Goal: Task Accomplishment & Management: Manage account settings

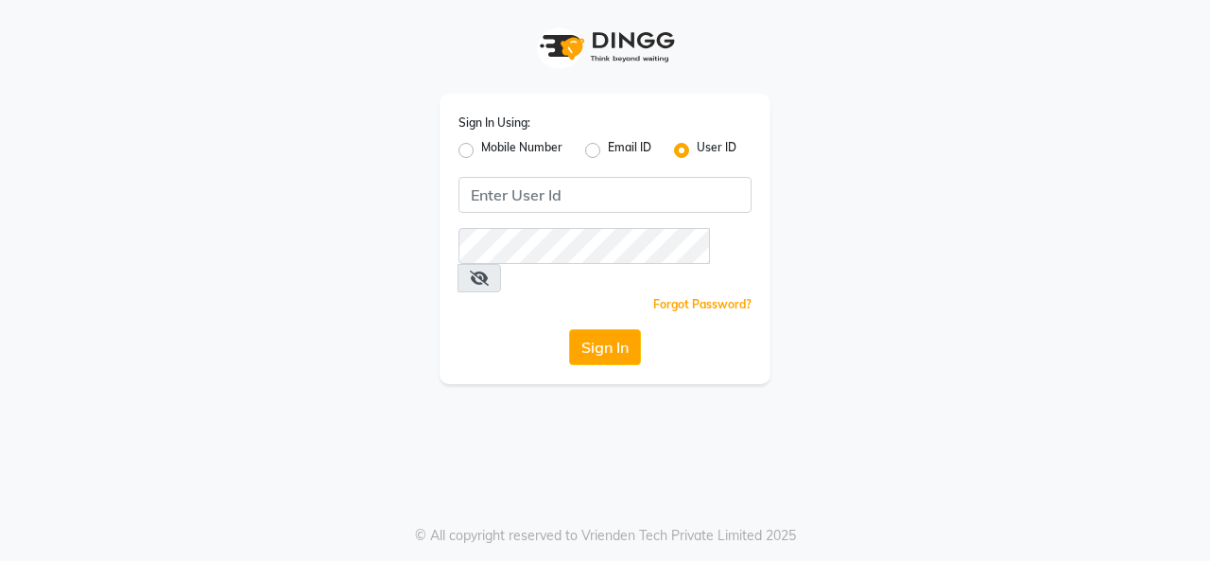
click at [481, 144] on label "Mobile Number" at bounding box center [521, 150] width 81 height 23
click at [481, 144] on input "Mobile Number" at bounding box center [487, 145] width 12 height 12
radio input "true"
radio input "false"
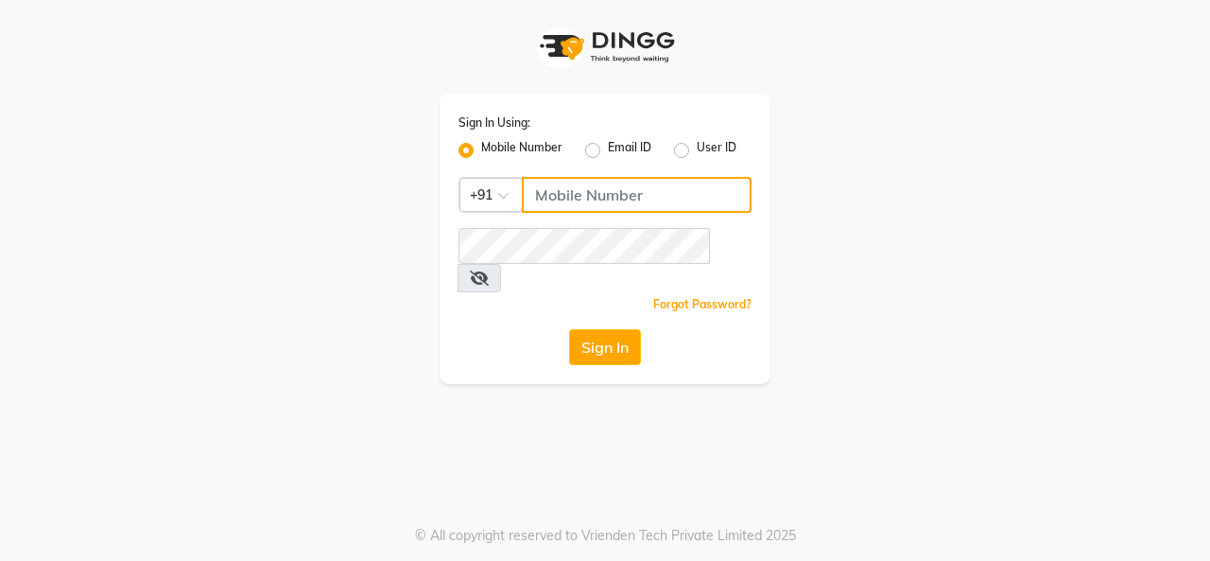
click at [548, 194] on input "Username" at bounding box center [637, 195] width 230 height 36
type input "9758140405"
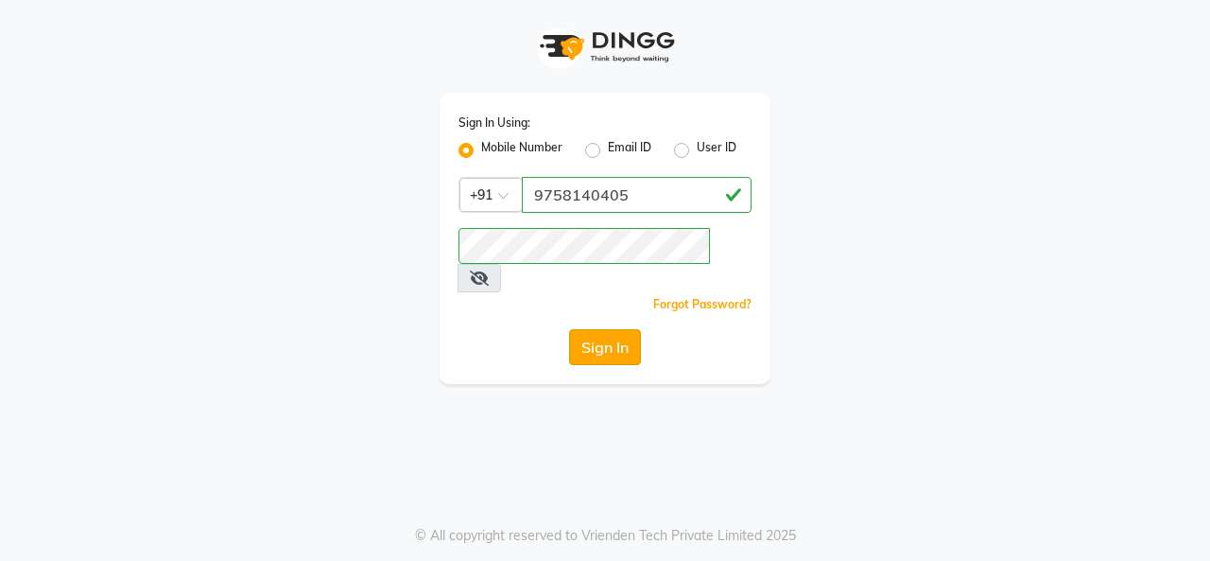
click at [613, 329] on button "Sign In" at bounding box center [605, 347] width 72 height 36
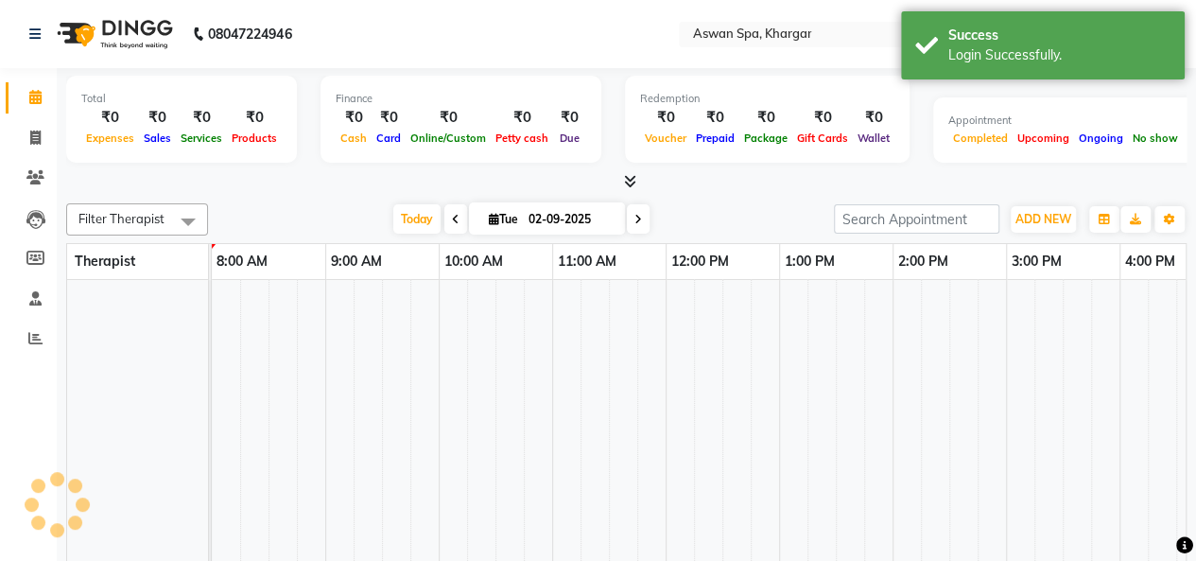
select select "en"
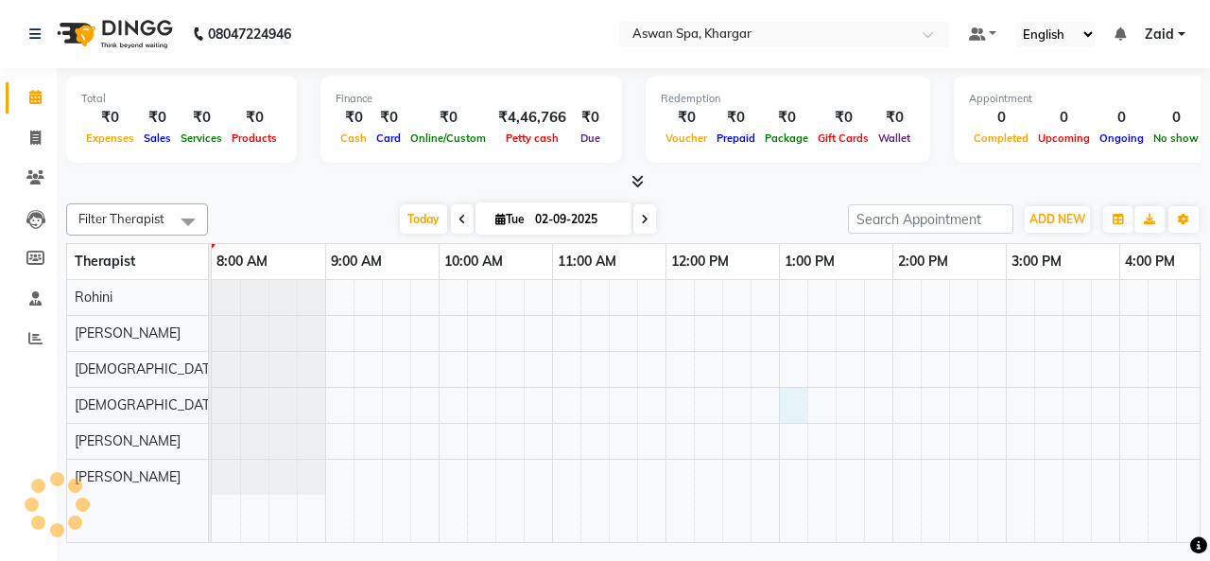
click at [786, 412] on div at bounding box center [949, 411] width 1475 height 262
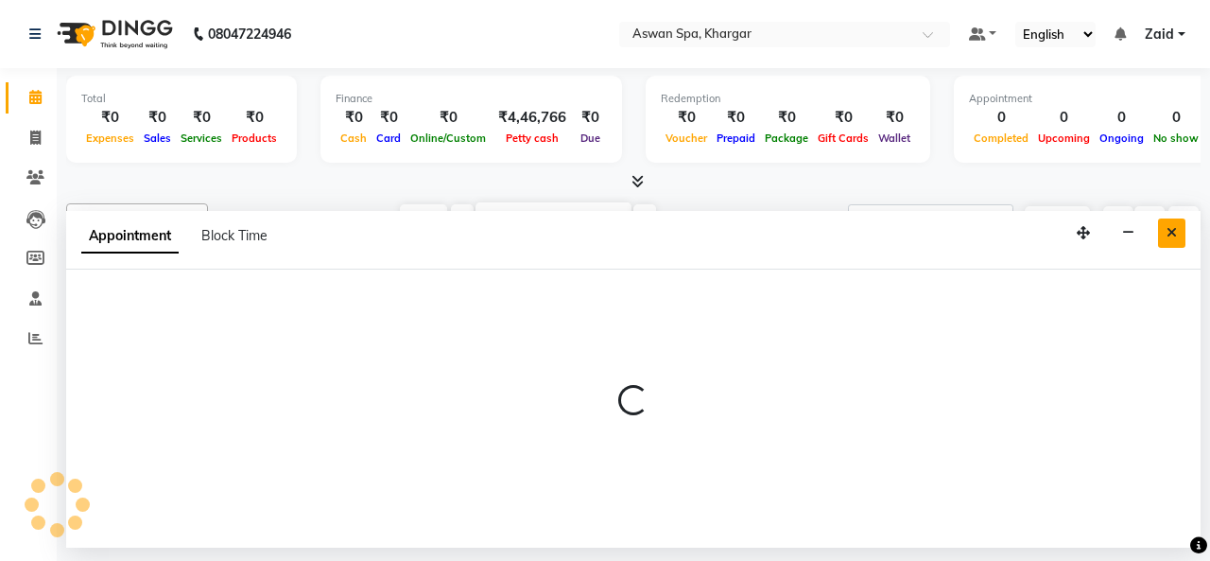
click at [1165, 228] on button "Close" at bounding box center [1171, 232] width 27 height 29
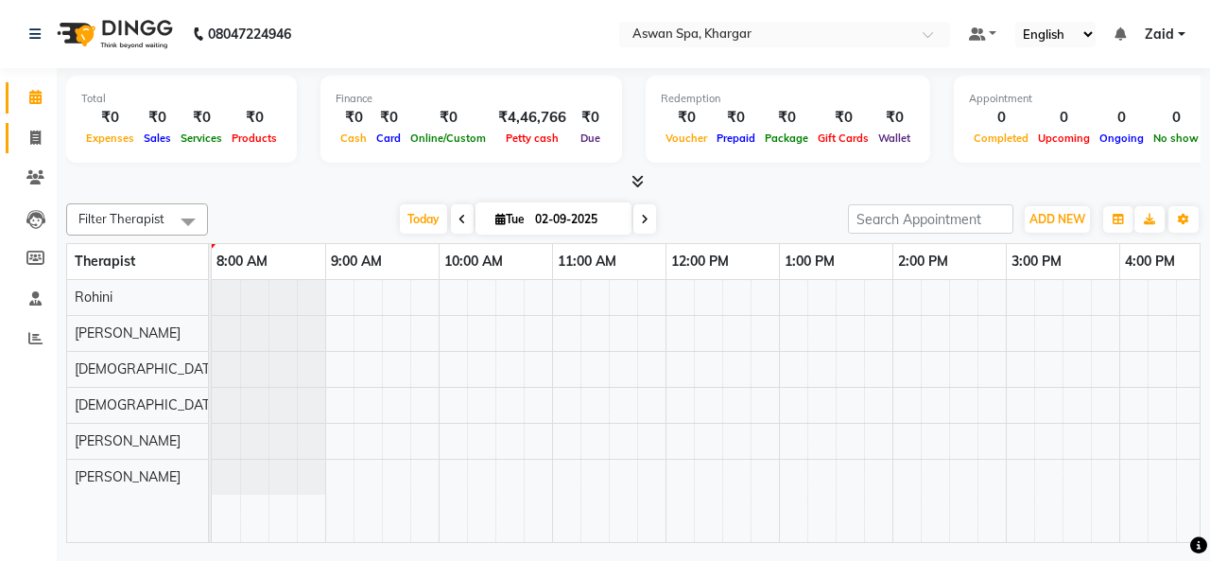
click at [29, 129] on span at bounding box center [35, 139] width 33 height 22
select select "service"
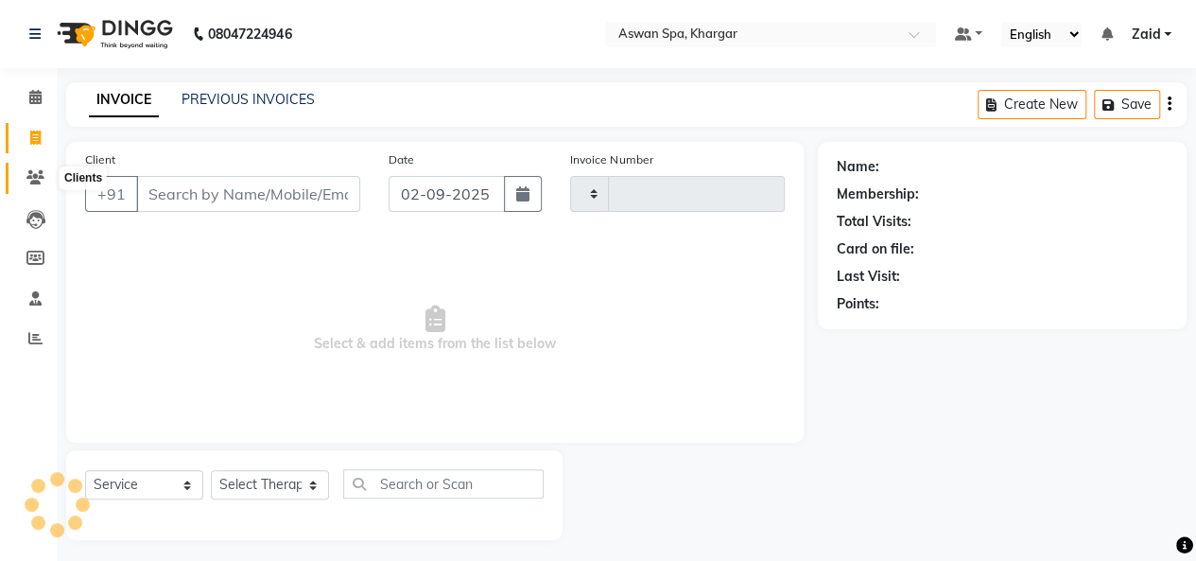
click at [31, 172] on icon at bounding box center [35, 177] width 18 height 14
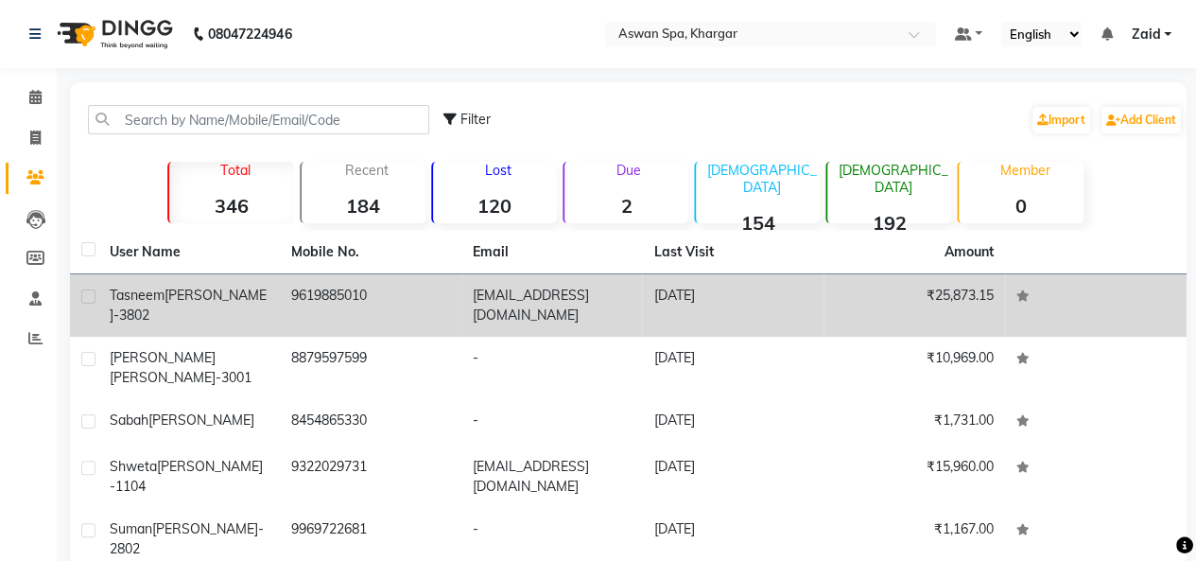
click at [296, 292] on td "9619885010" at bounding box center [370, 305] width 181 height 62
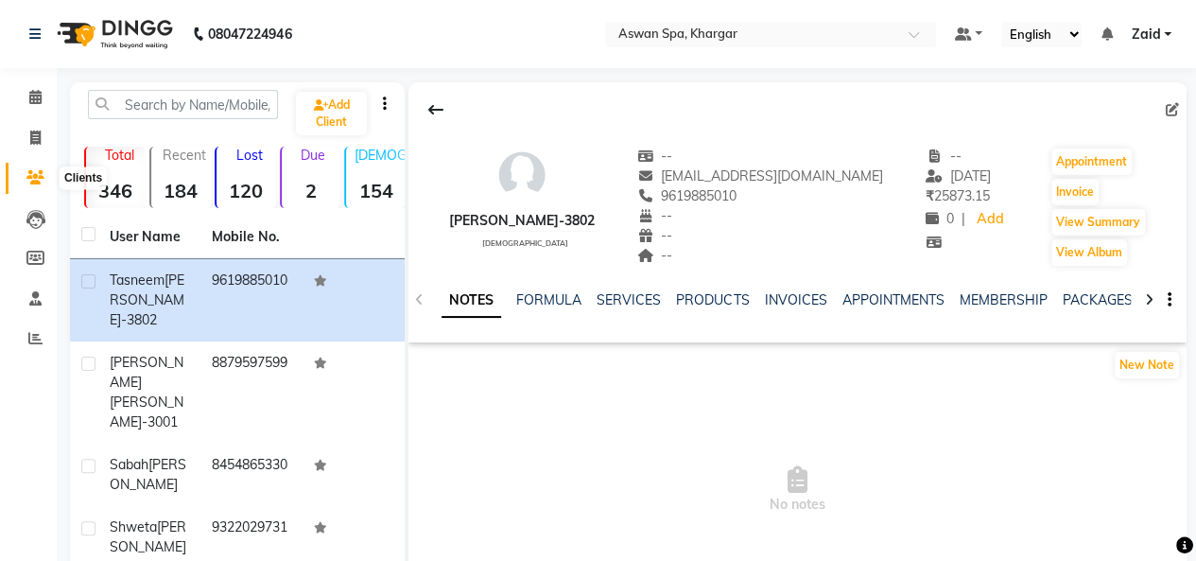
click at [37, 174] on icon at bounding box center [35, 177] width 18 height 14
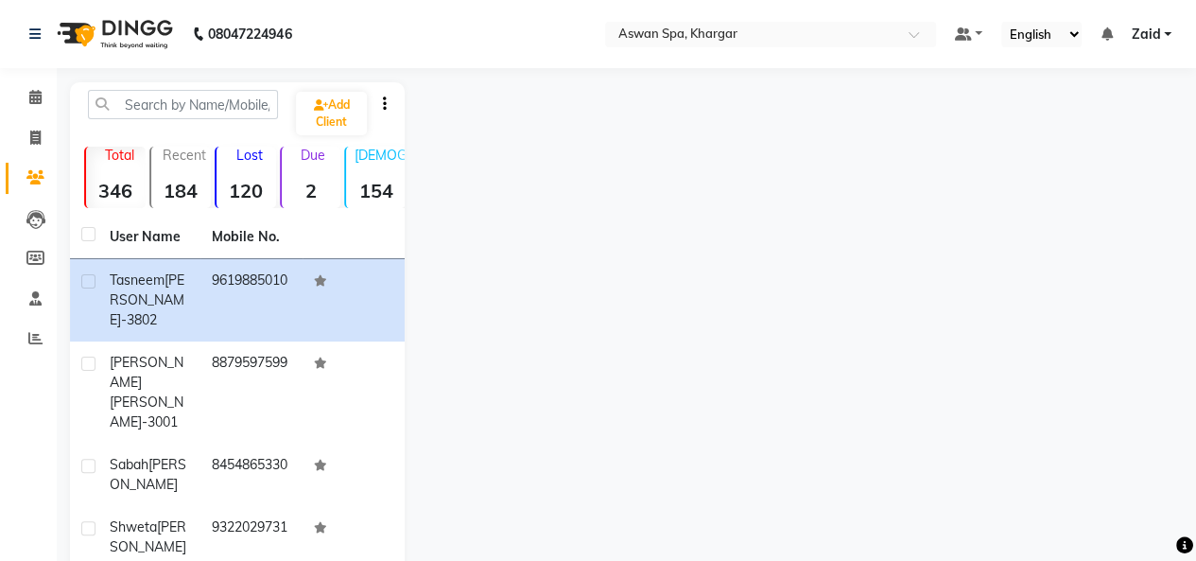
click at [37, 174] on icon at bounding box center [35, 177] width 18 height 14
click at [37, 213] on icon at bounding box center [35, 219] width 19 height 19
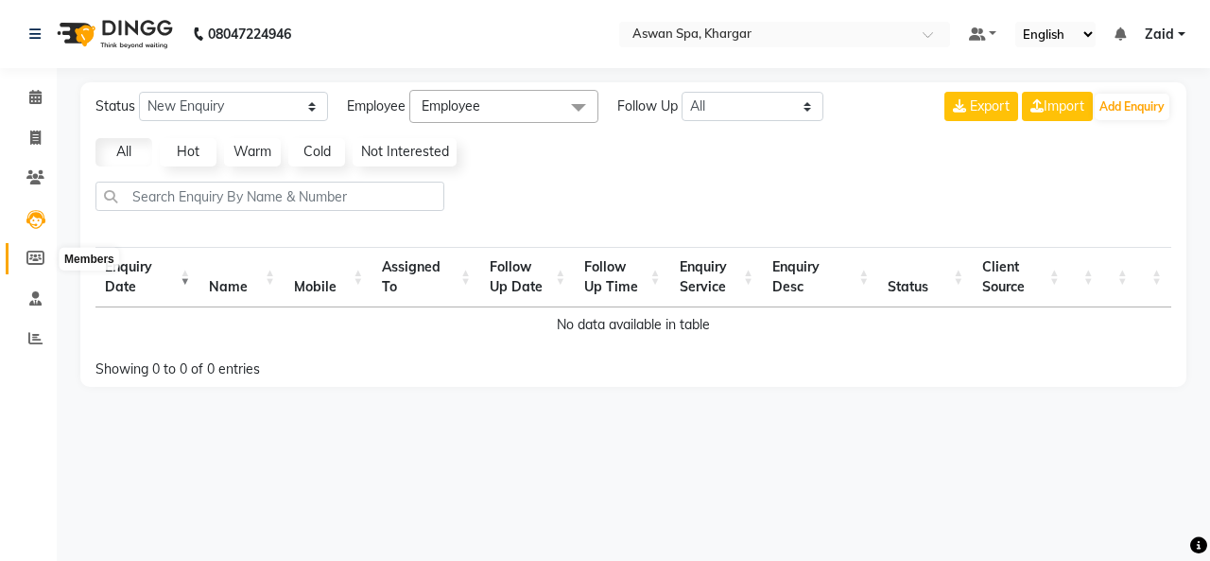
click at [36, 252] on icon at bounding box center [35, 257] width 18 height 14
select select
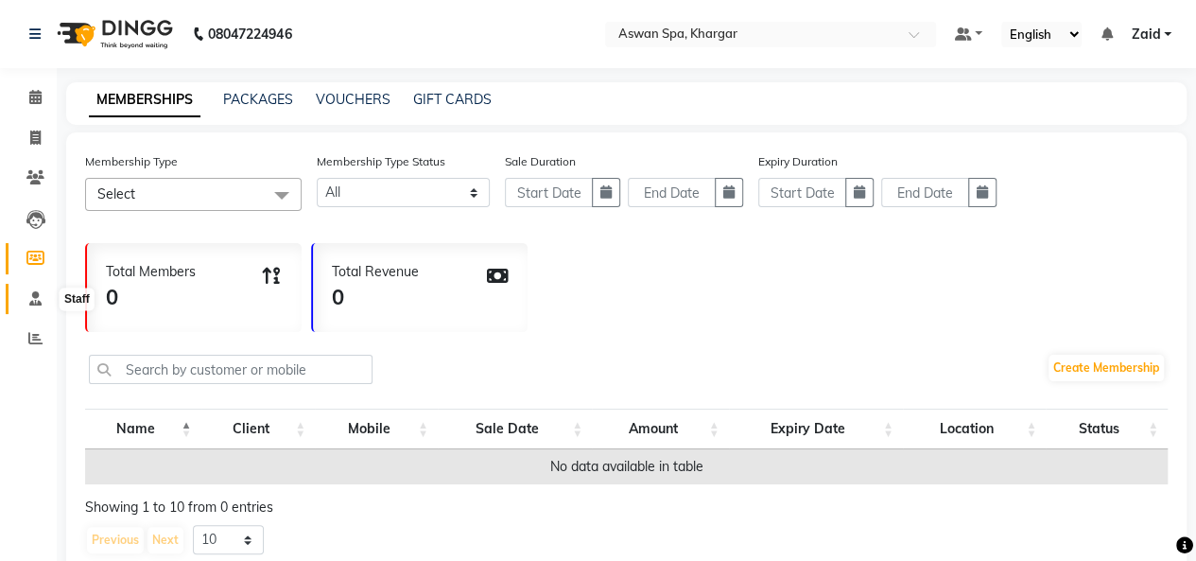
click at [38, 292] on icon at bounding box center [35, 298] width 12 height 14
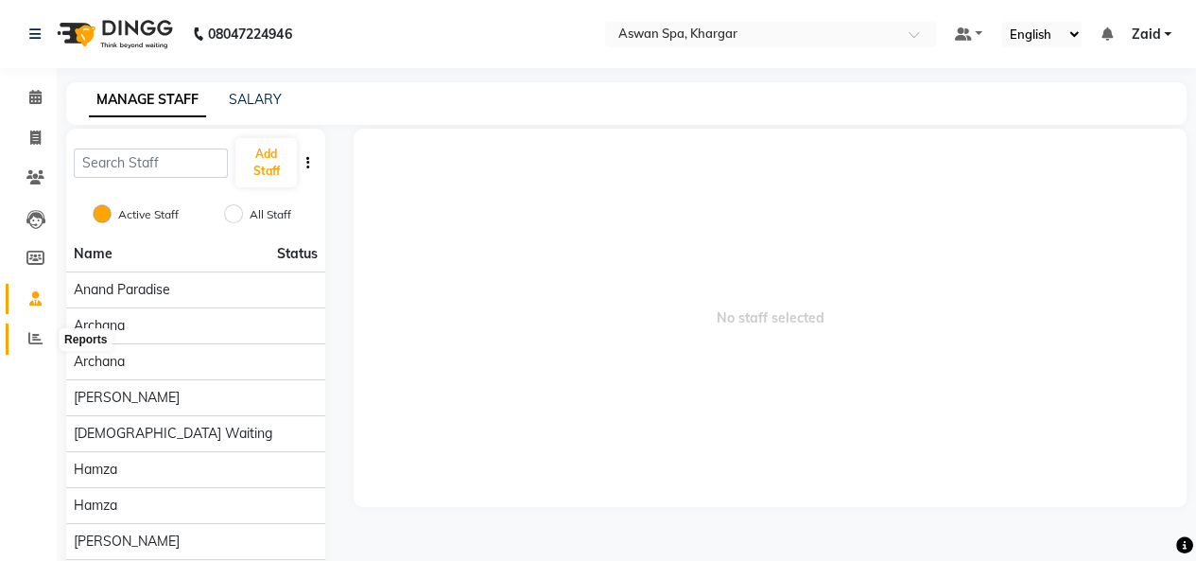
click at [38, 343] on icon at bounding box center [35, 338] width 14 height 14
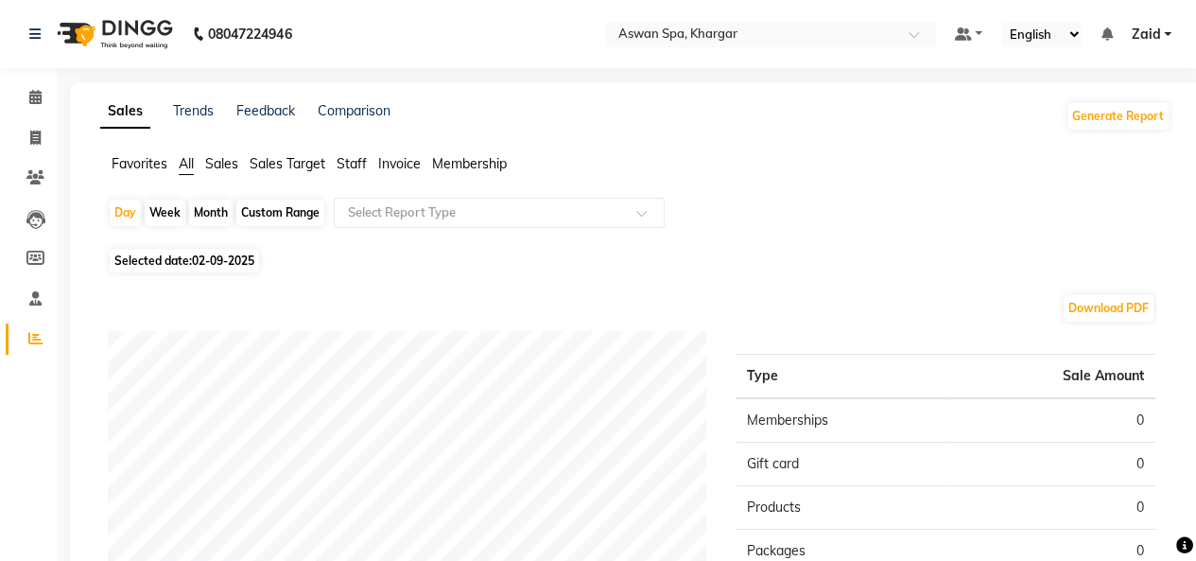
click at [391, 164] on span "Invoice" at bounding box center [399, 163] width 43 height 17
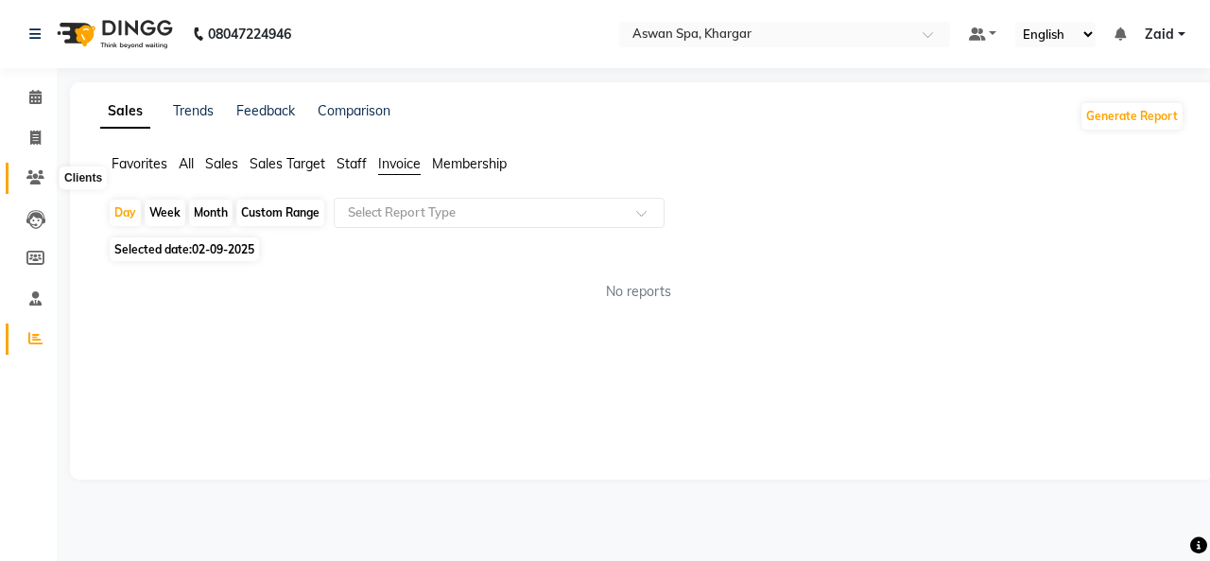
click at [35, 169] on span at bounding box center [35, 178] width 33 height 22
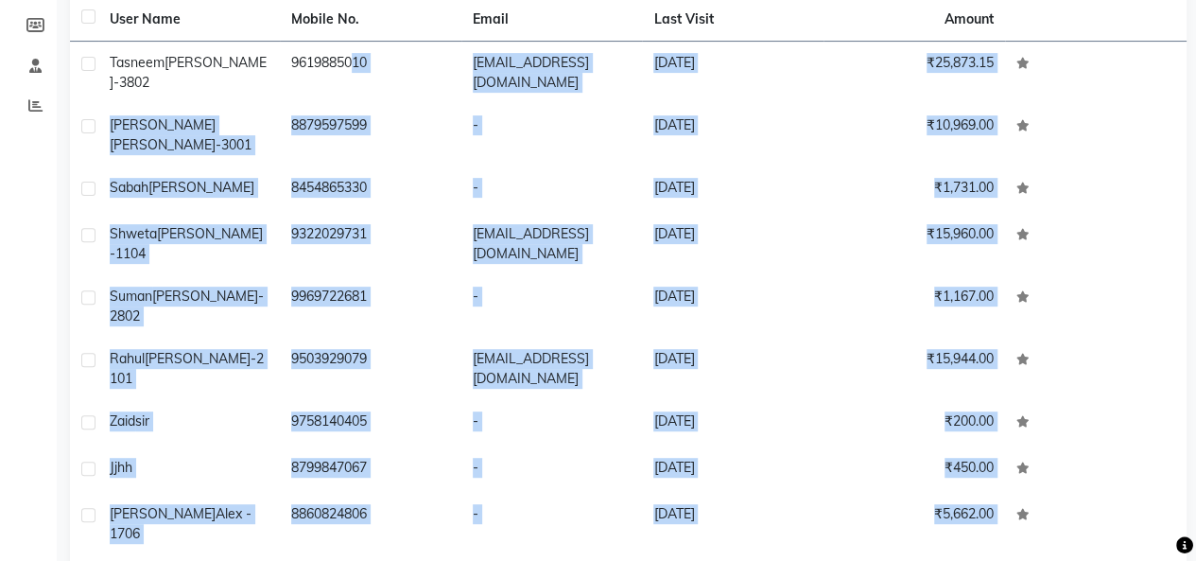
scroll to position [289, 0]
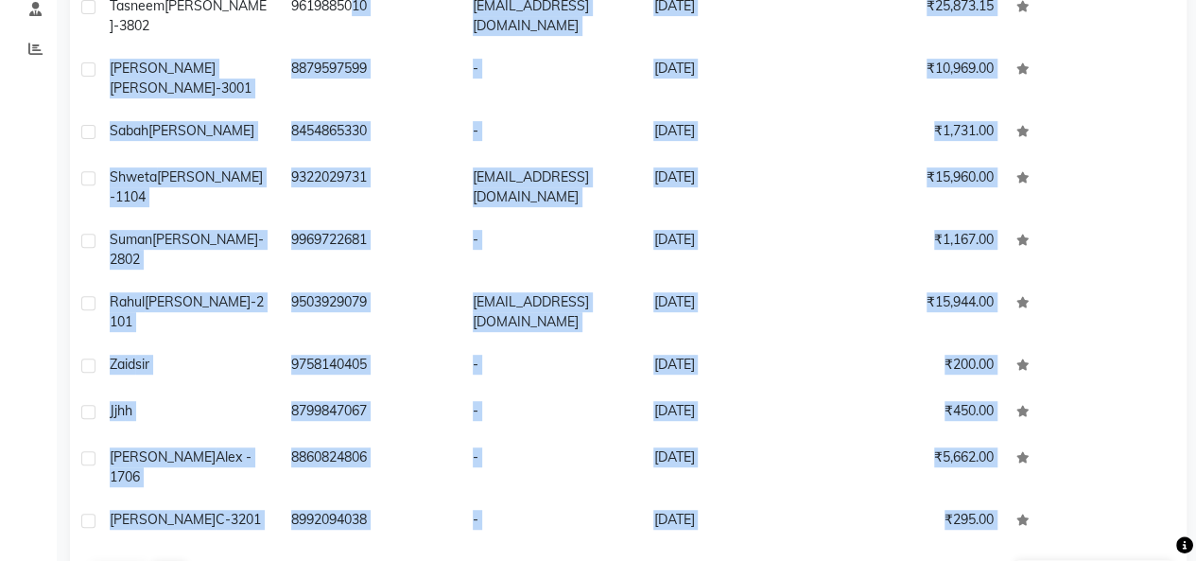
drag, startPoint x: 338, startPoint y: 292, endPoint x: 332, endPoint y: 597, distance: 305.4
select select "100"
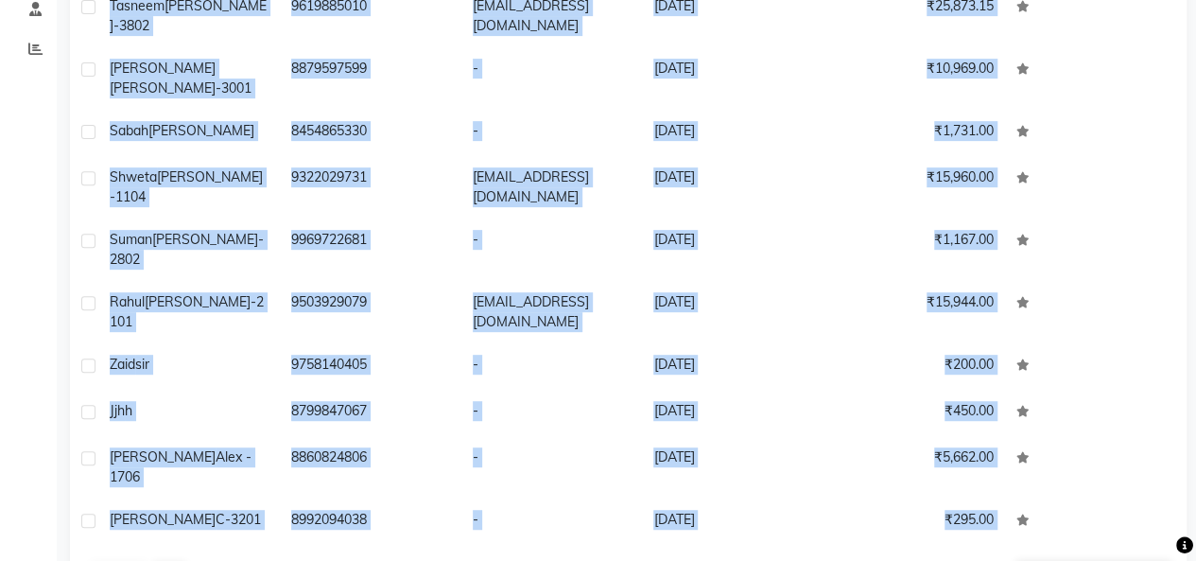
copy div "5010 [EMAIL_ADDRESS][DOMAIN_NAME] [DATE] ₹25,873.15 [PERSON_NAME] [PERSON_NAME]…"
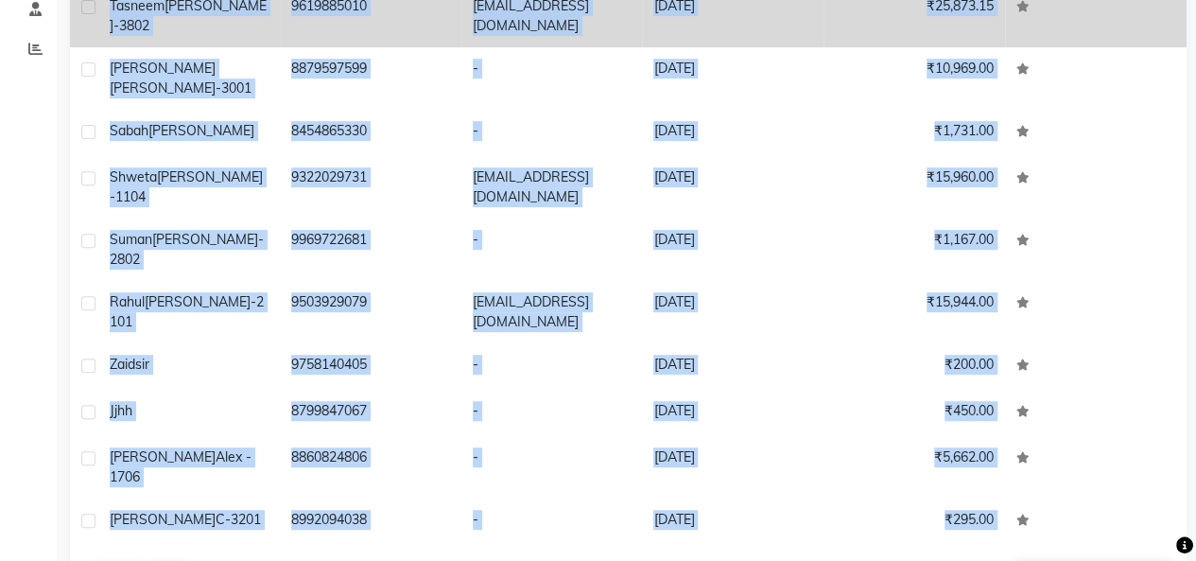
click at [1138, 389] on td at bounding box center [1095, 412] width 181 height 46
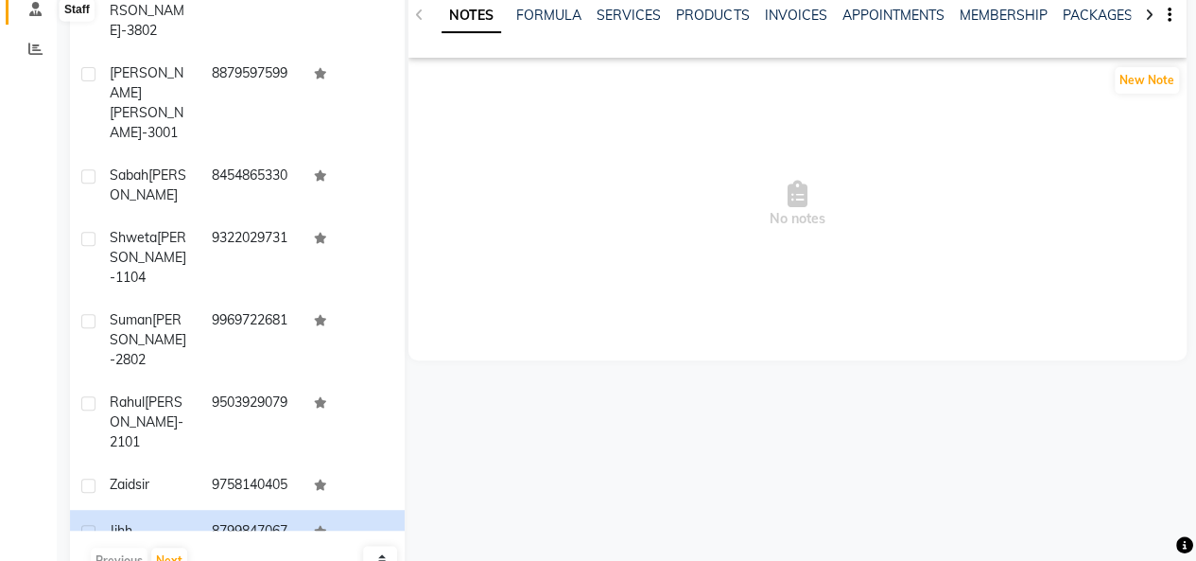
click at [41, 7] on icon at bounding box center [35, 9] width 12 height 14
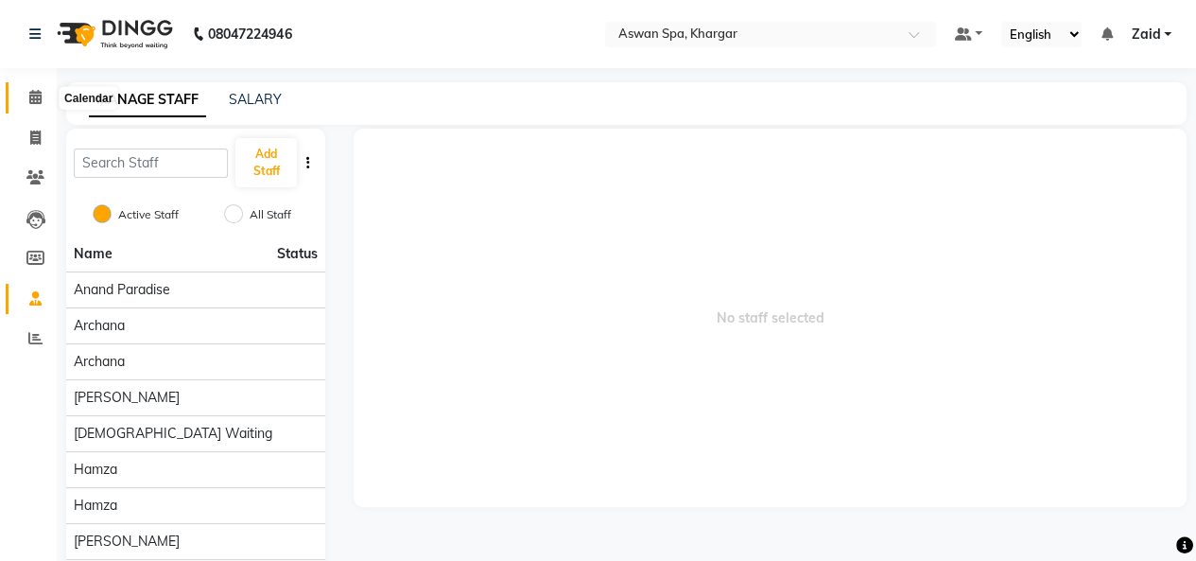
click at [34, 89] on span at bounding box center [35, 98] width 33 height 22
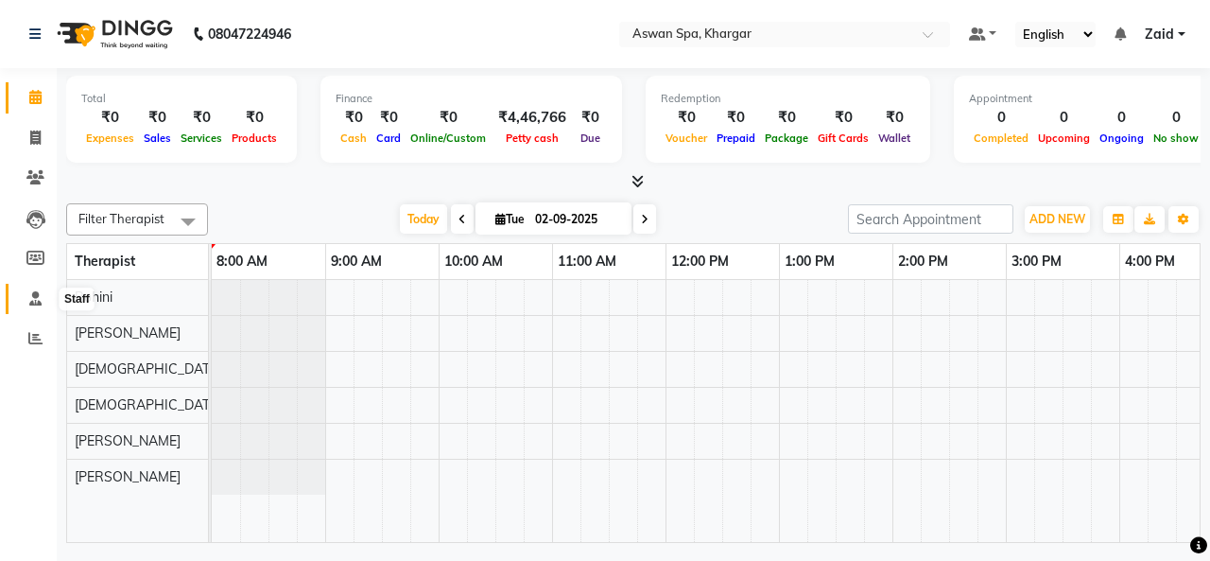
click at [40, 296] on icon at bounding box center [35, 298] width 12 height 14
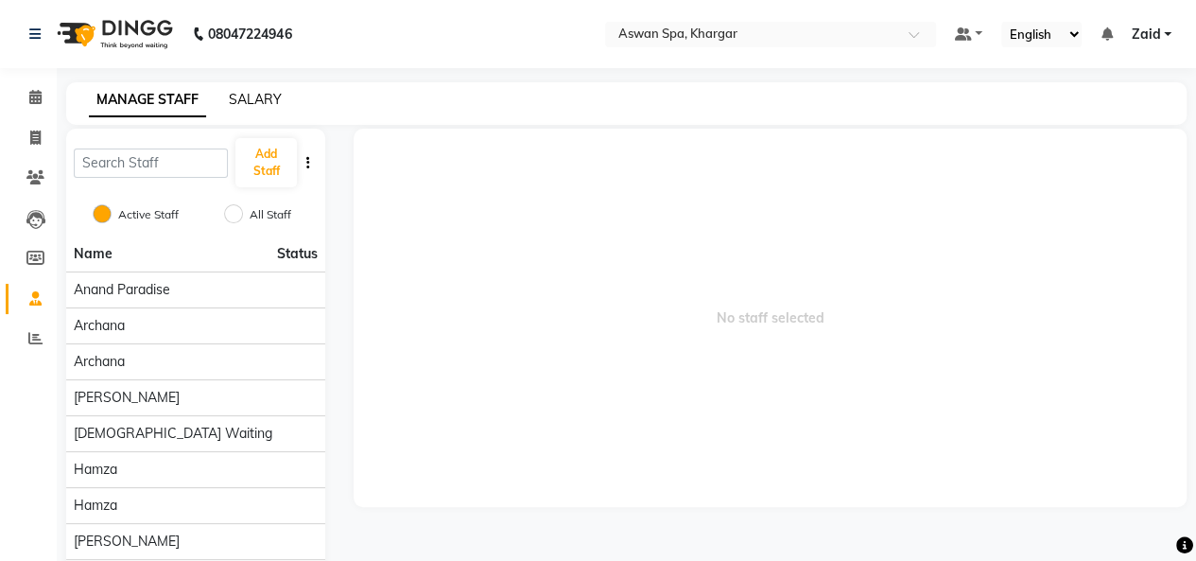
click at [266, 101] on link "SALARY" at bounding box center [255, 99] width 53 height 17
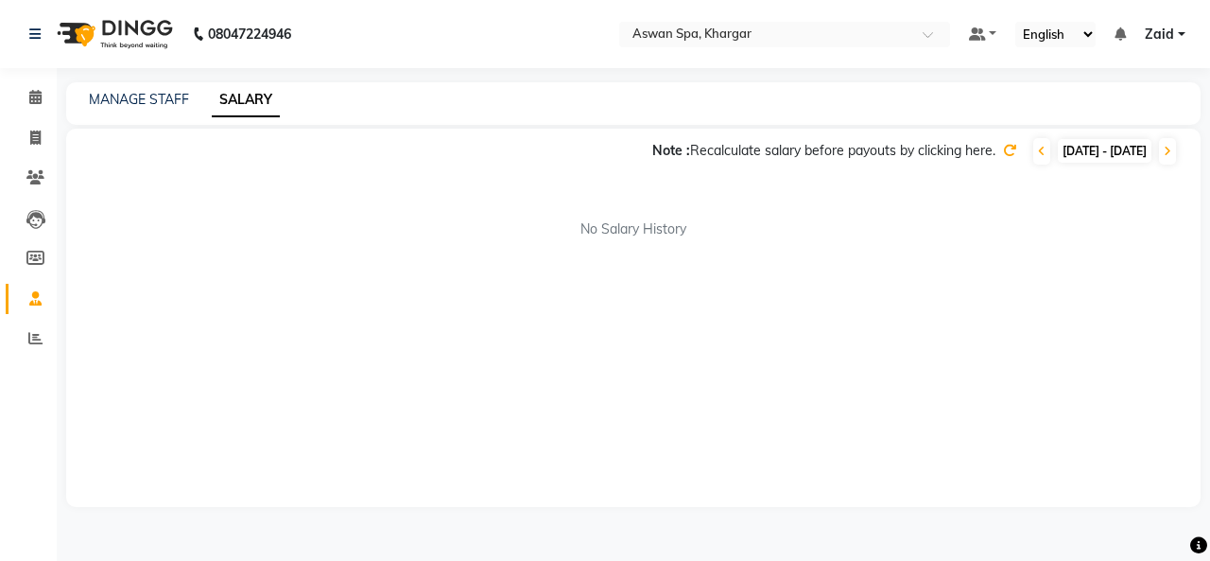
click at [1058, 150] on span "[DATE] - [DATE]" at bounding box center [1105, 151] width 94 height 24
select select "9"
select select "2025"
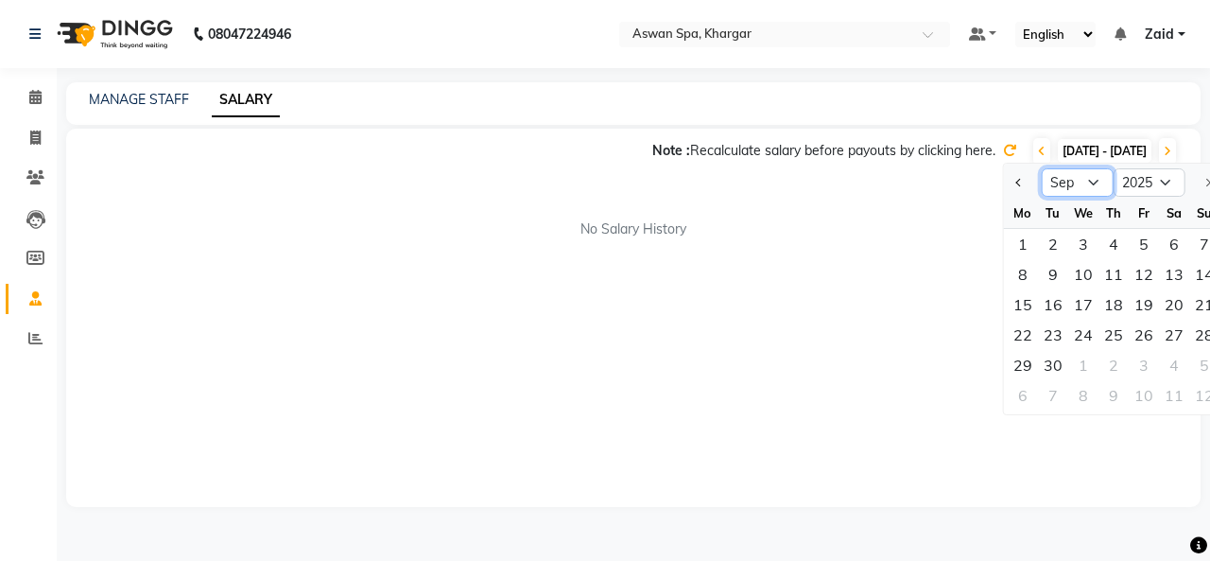
click at [1069, 184] on select "Jan Feb Mar Apr May Jun [DATE] Aug Sep" at bounding box center [1078, 182] width 72 height 28
select select "7"
click at [1042, 168] on select "Jan Feb Mar Apr May Jun [DATE] Aug Sep" at bounding box center [1078, 182] width 72 height 28
click at [1045, 250] on div "1" at bounding box center [1053, 244] width 30 height 30
type input "[DATE]"
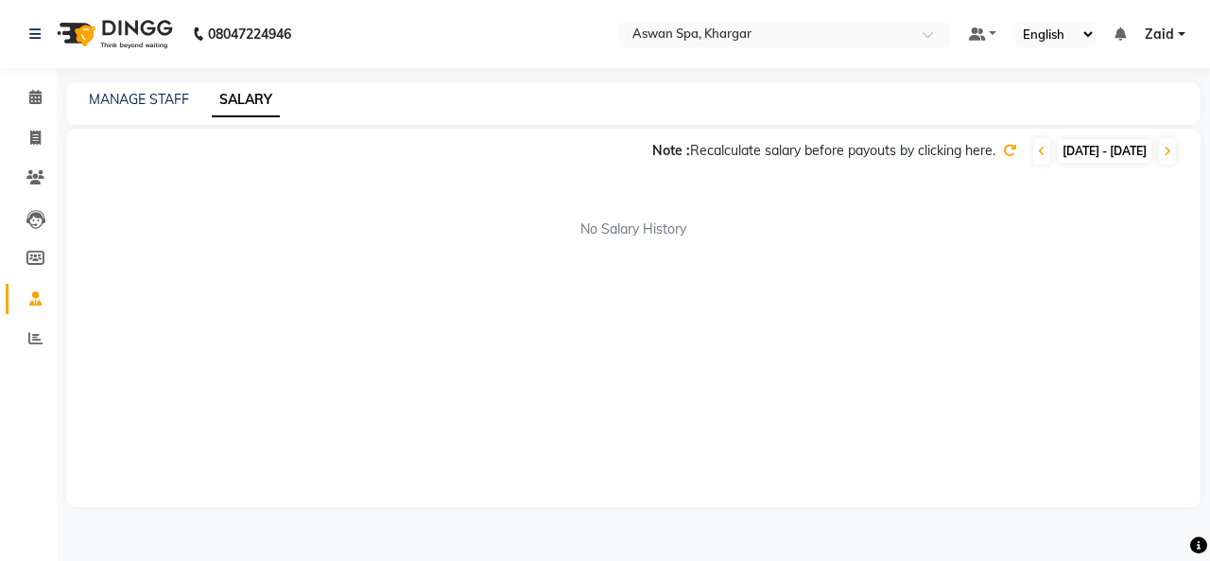
drag, startPoint x: 1045, startPoint y: 250, endPoint x: 819, endPoint y: 237, distance: 227.2
click at [819, 237] on div "Note : Recalculate salary before payouts by clicking here. [DATE] - [DATE] [DAT…" at bounding box center [633, 318] width 1134 height 378
click at [112, 95] on link "MANAGE STAFF" at bounding box center [139, 99] width 100 height 17
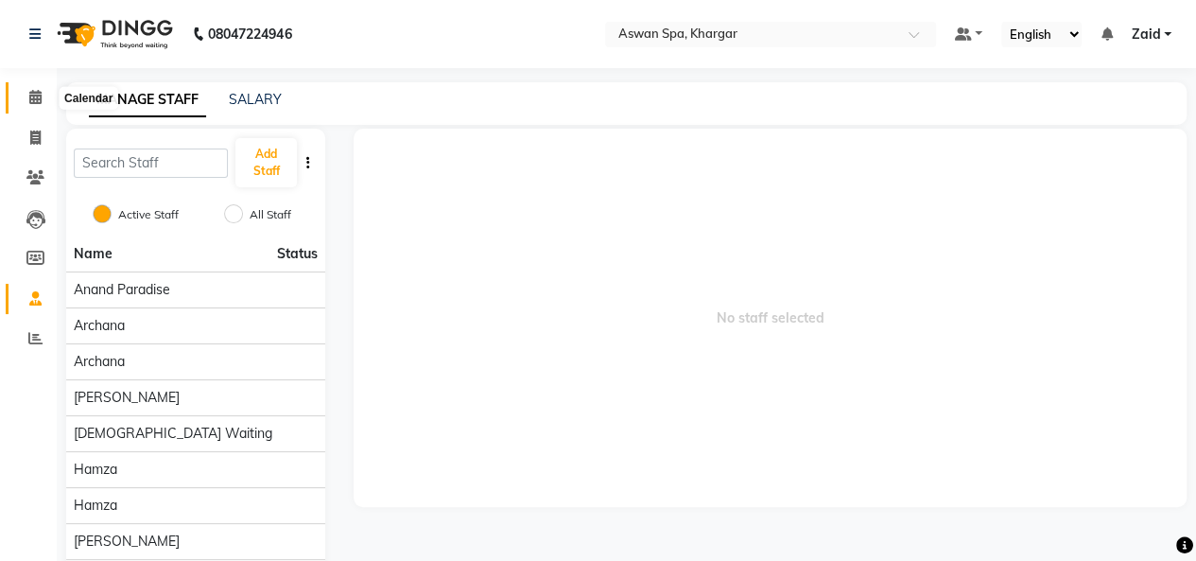
click at [42, 97] on span at bounding box center [35, 98] width 33 height 22
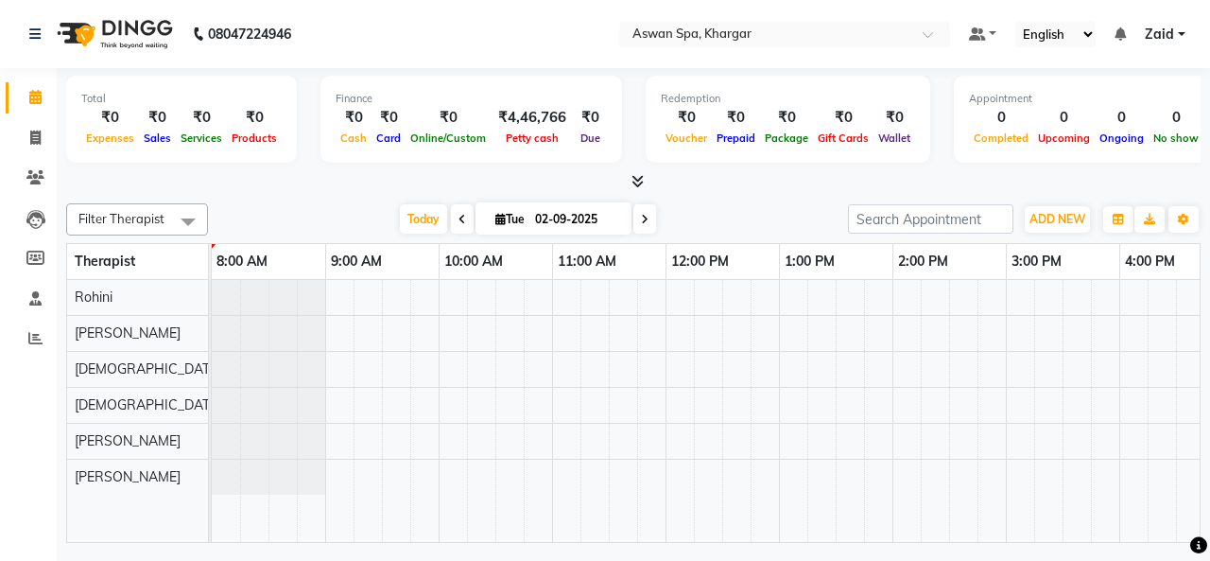
click at [521, 175] on div at bounding box center [633, 182] width 1134 height 20
click at [582, 356] on div at bounding box center [949, 411] width 1475 height 262
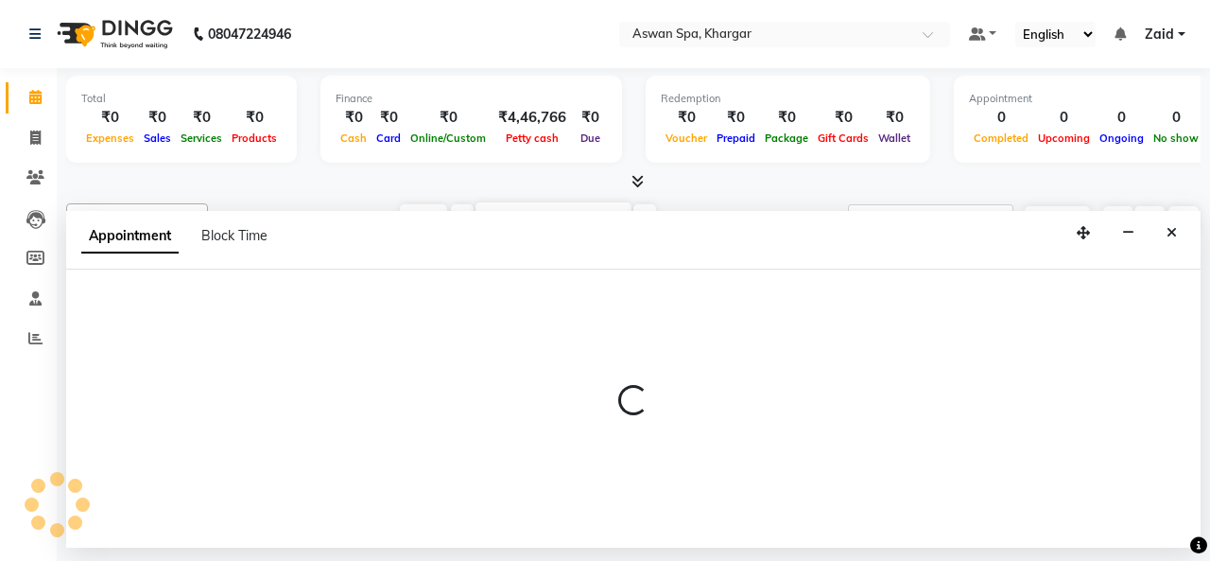
select select "66229"
select select "675"
select select "tentative"
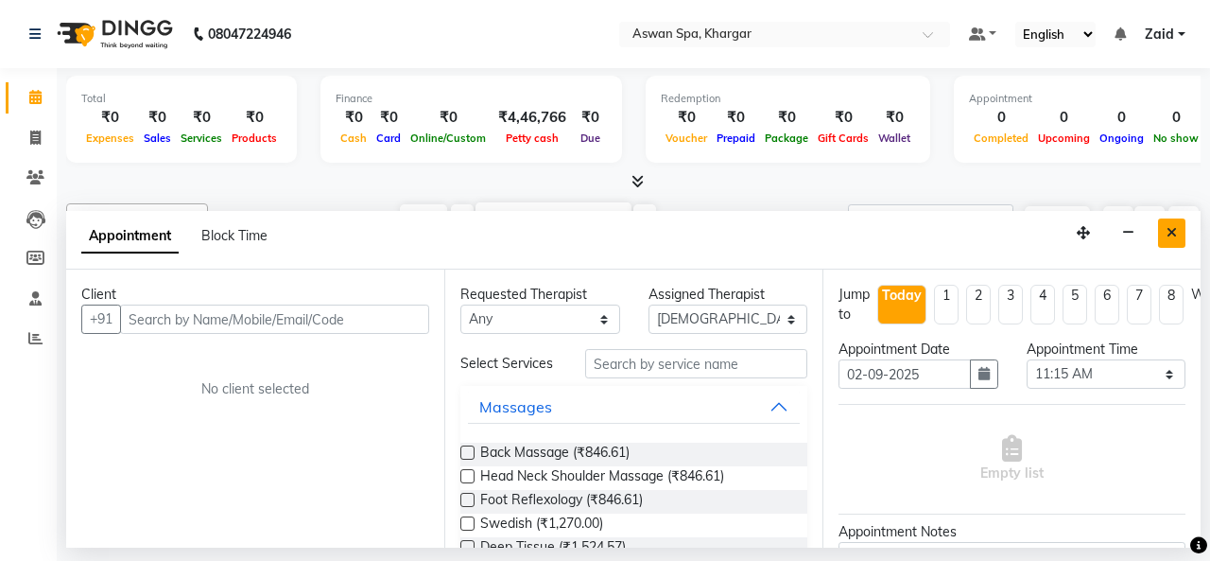
click at [1173, 236] on icon "Close" at bounding box center [1171, 232] width 10 height 13
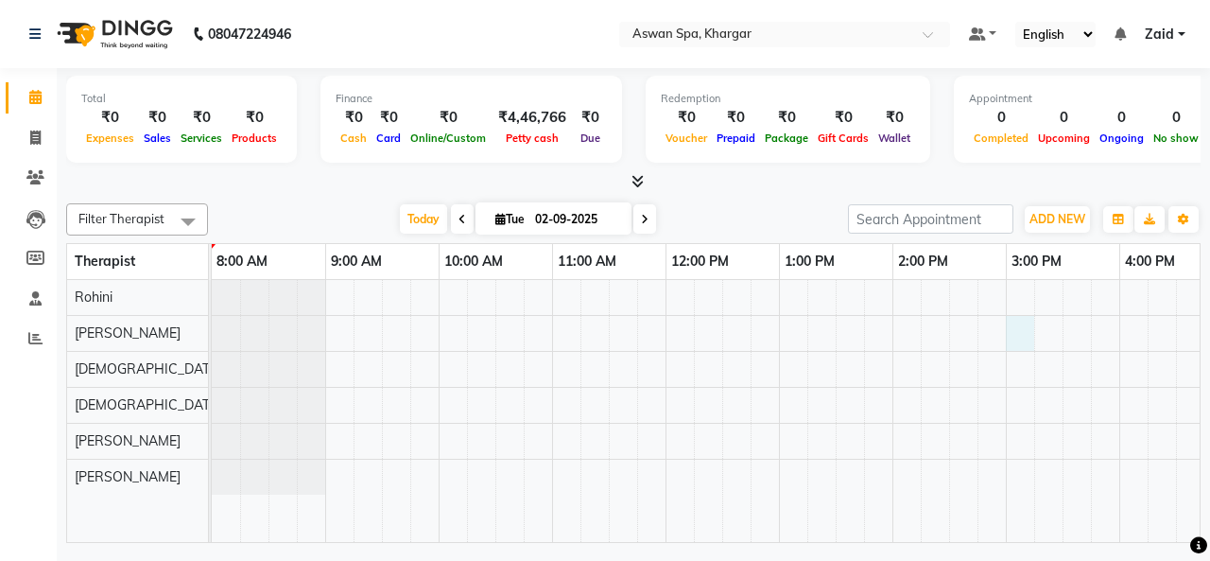
click at [1027, 322] on div at bounding box center [949, 411] width 1475 height 262
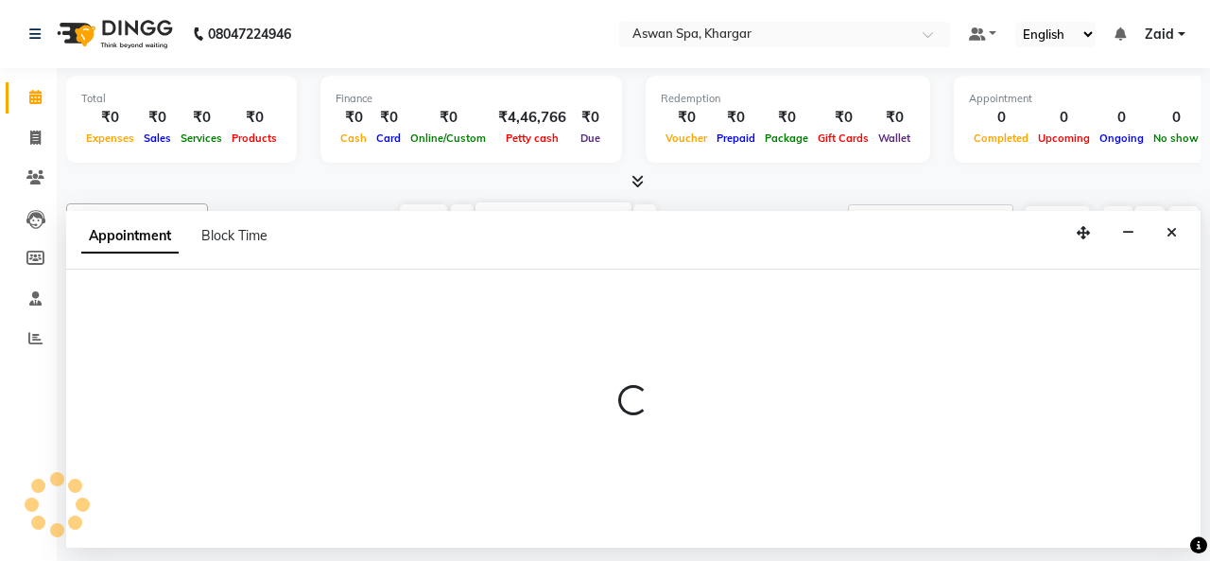
select select "66072"
select select "tentative"
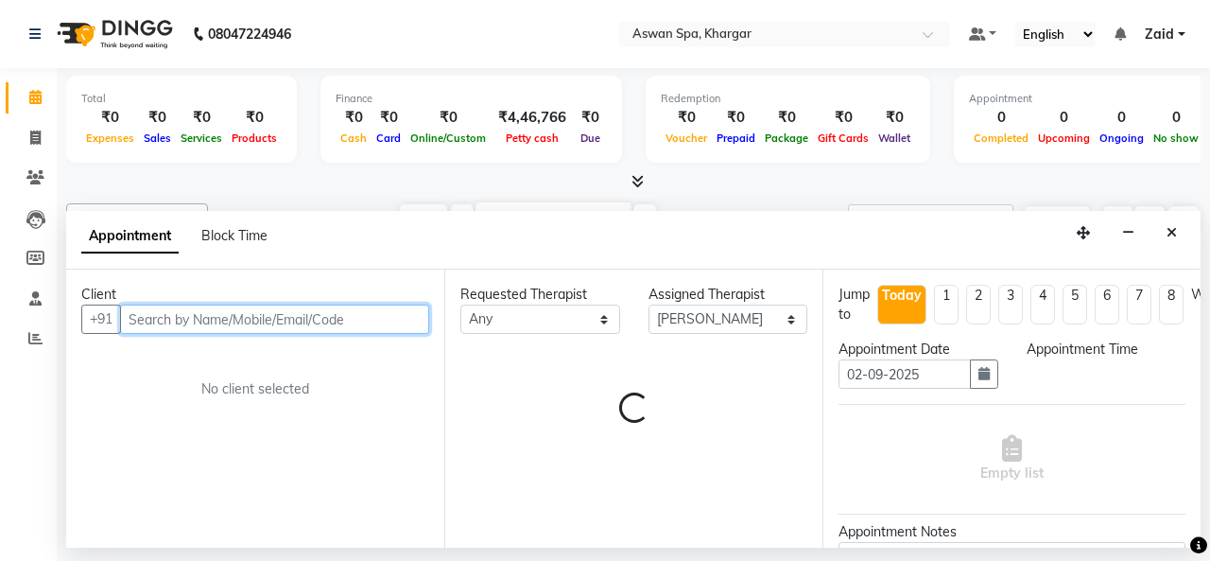
select select "900"
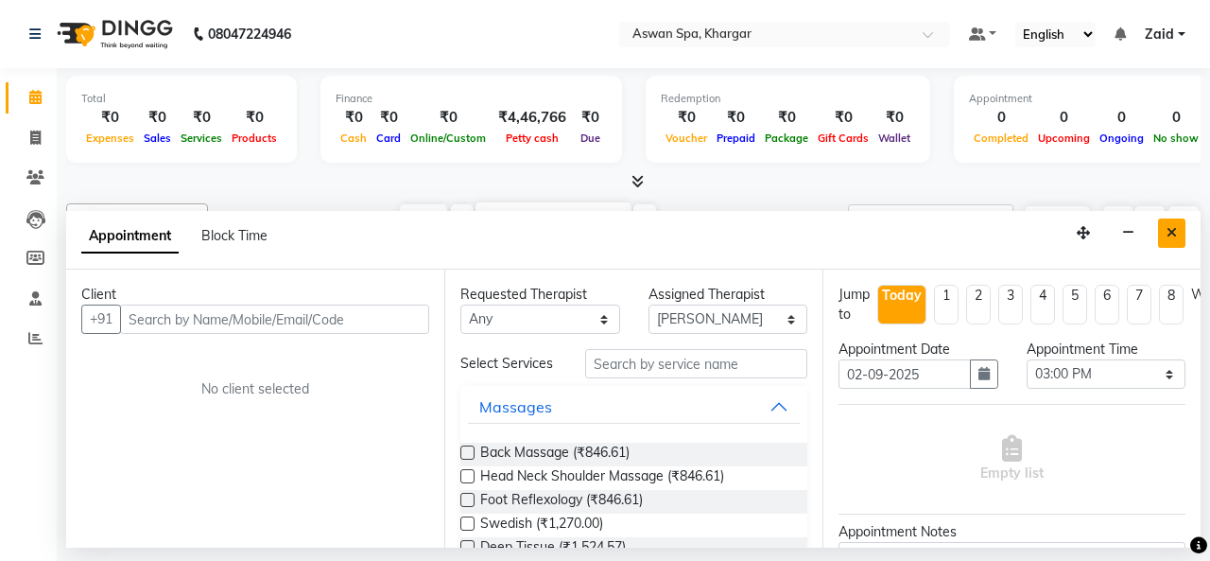
click at [1168, 226] on icon "Close" at bounding box center [1171, 232] width 10 height 13
